Goal: Navigation & Orientation: Find specific page/section

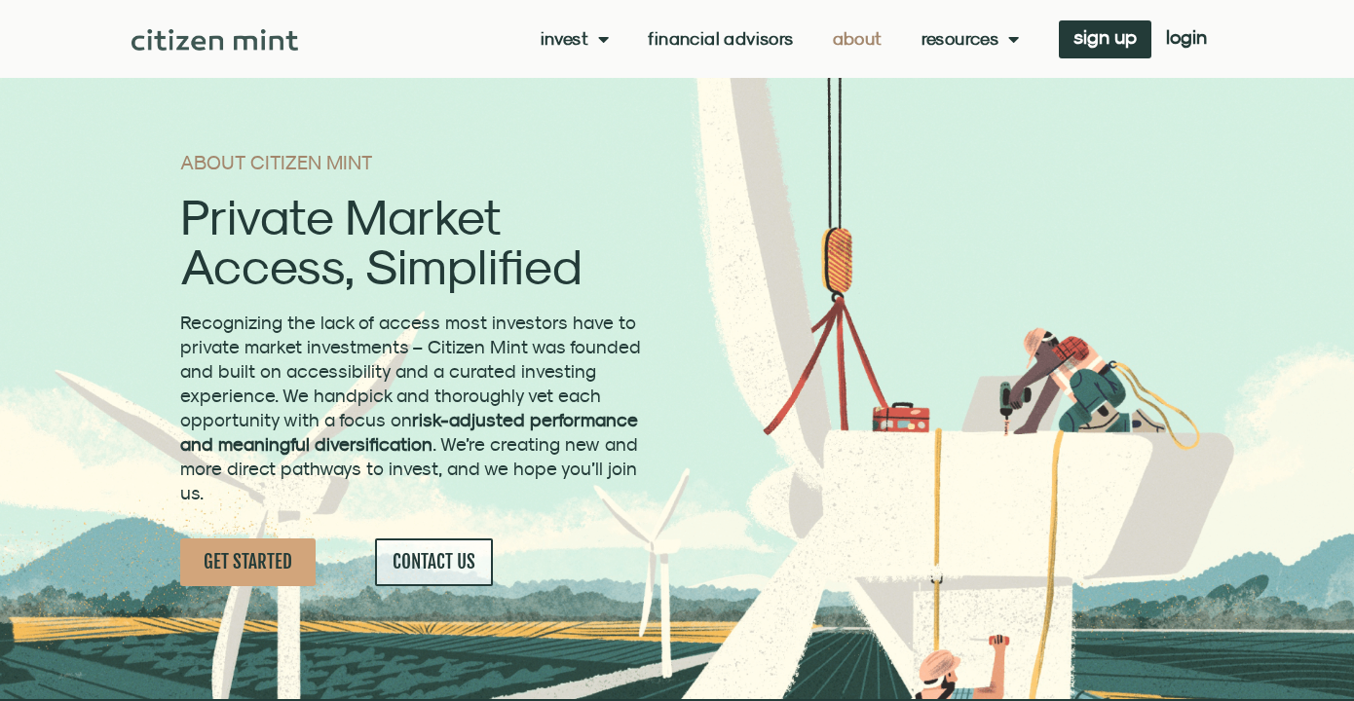
click at [233, 40] on img at bounding box center [214, 39] width 167 height 21
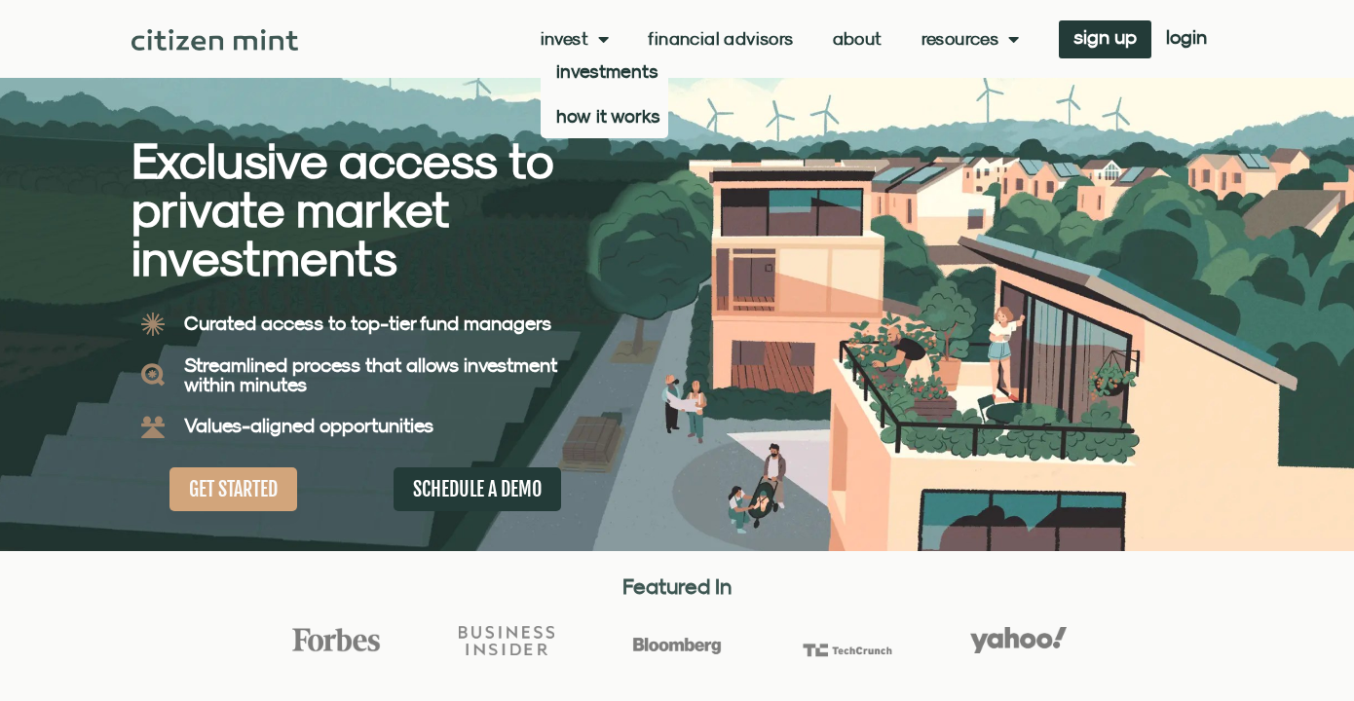
click at [590, 37] on span "Menu" at bounding box center [598, 38] width 20 height 37
click at [710, 41] on link "Financial Advisors" at bounding box center [720, 38] width 145 height 19
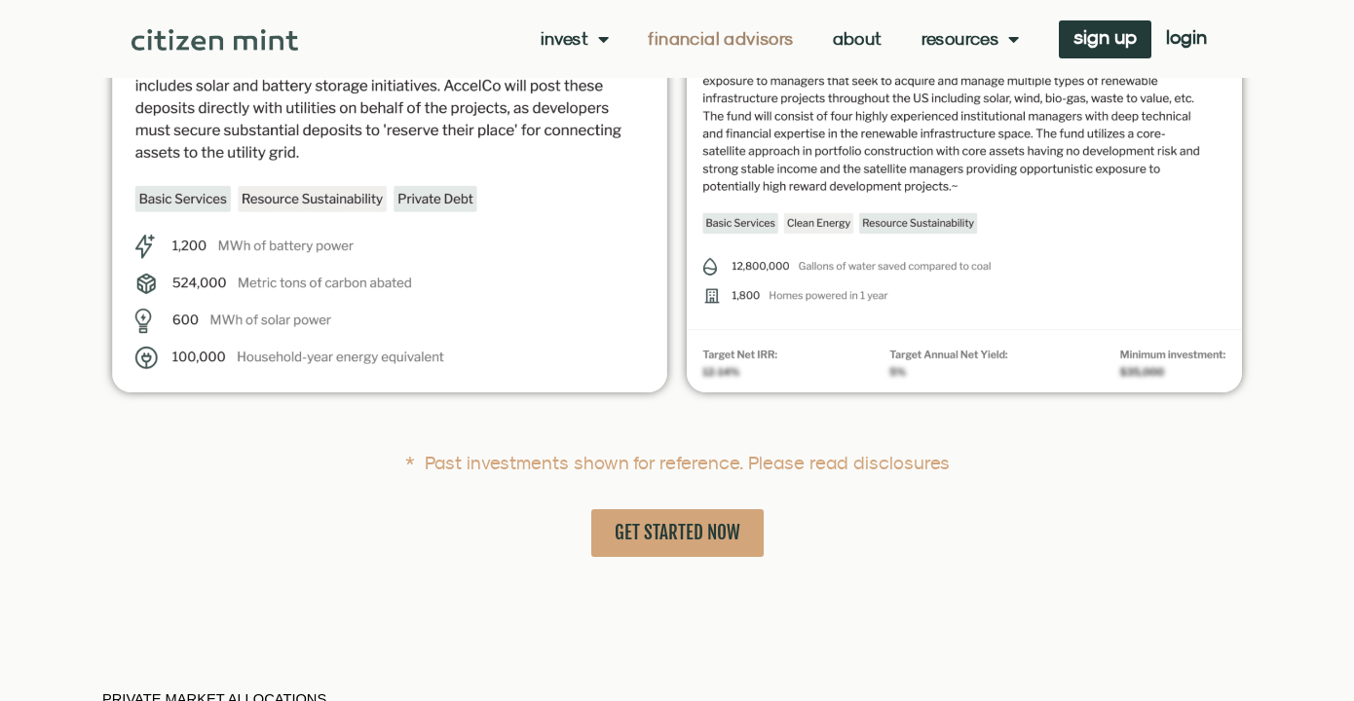
scroll to position [4198, 0]
click at [856, 34] on link "About" at bounding box center [858, 38] width 50 height 19
